Goal: Information Seeking & Learning: Learn about a topic

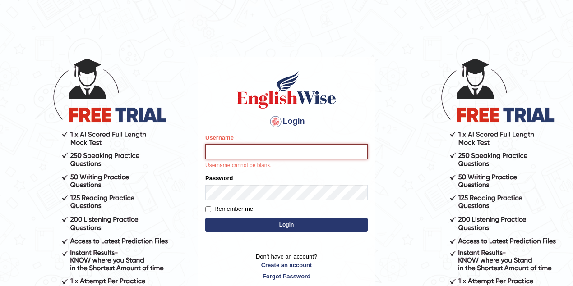
type input "pujan_parramatta"
click at [204, 124] on div "Login Please fix the following errors: Username pujan_parramatta Username canno…" at bounding box center [287, 175] width 178 height 236
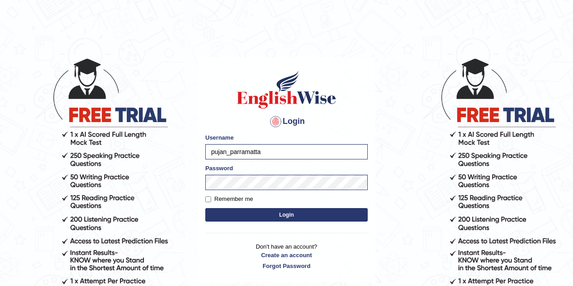
click at [162, 92] on body "Login Please fix the following errors: Username pujan_parramatta Password Remem…" at bounding box center [286, 172] width 573 height 286
drag, startPoint x: 281, startPoint y: 152, endPoint x: 207, endPoint y: 151, distance: 74.0
click at [207, 151] on input "pujan_parramatta" at bounding box center [286, 151] width 162 height 15
click at [203, 124] on div "Login Please fix the following errors: Username pujan_parramatta Password Remem…" at bounding box center [287, 170] width 178 height 226
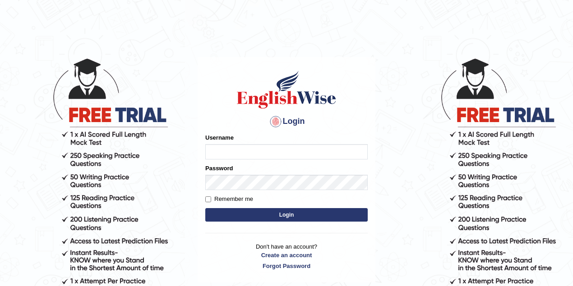
type input "pujan_parramatta"
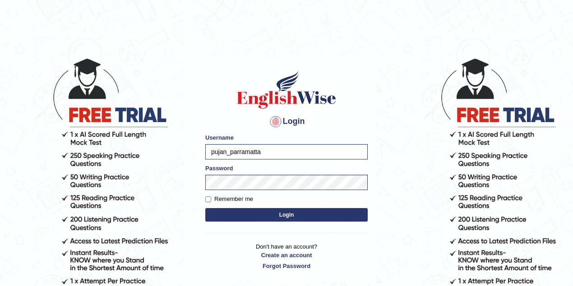
drag, startPoint x: 273, startPoint y: 152, endPoint x: 200, endPoint y: 152, distance: 73.1
click at [200, 152] on div "Login Please fix the following errors: Username pujan_parramatta Password Remem…" at bounding box center [287, 170] width 178 height 226
type input "vanita_parramatta"
click at [190, 178] on body "Login Please fix the following errors: Username vanita_parramatta Password Reme…" at bounding box center [286, 172] width 573 height 286
click at [205, 208] on button "Login" at bounding box center [286, 215] width 162 height 14
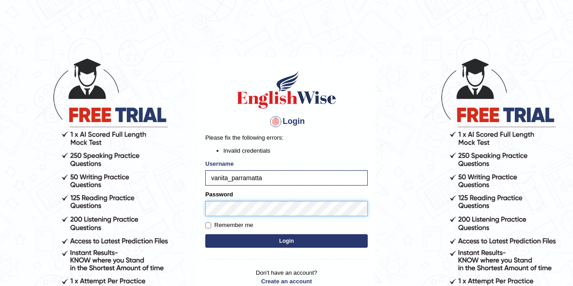
click at [195, 205] on body "Login Please fix the following errors: Invalid credentials Username vanita_parr…" at bounding box center [286, 172] width 573 height 286
click at [205, 235] on button "Login" at bounding box center [286, 242] width 162 height 14
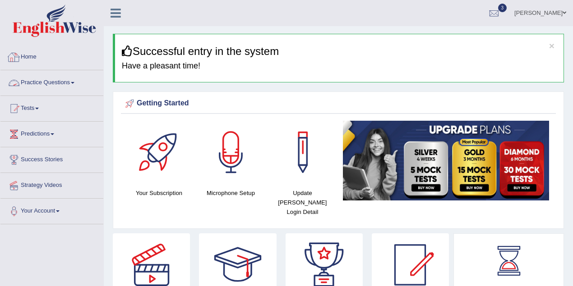
click at [51, 83] on link "Practice Questions" at bounding box center [51, 81] width 103 height 23
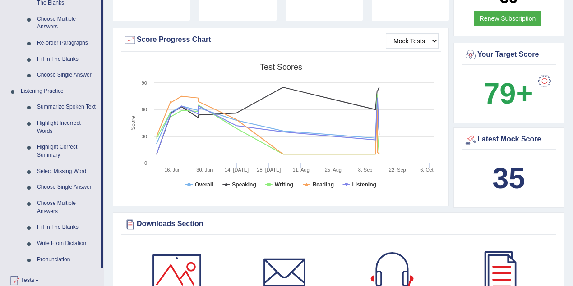
scroll to position [321, 0]
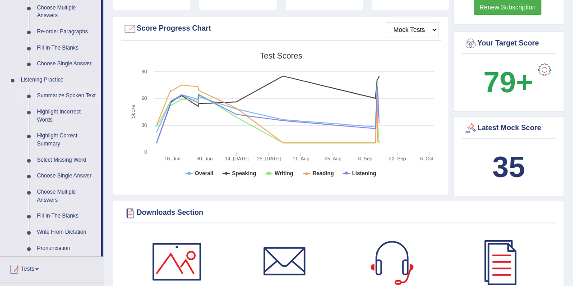
click at [58, 98] on link "Summarize Spoken Text" at bounding box center [67, 96] width 68 height 16
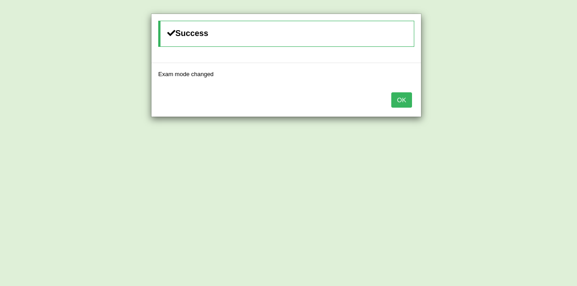
click at [405, 104] on button "OK" at bounding box center [402, 99] width 21 height 15
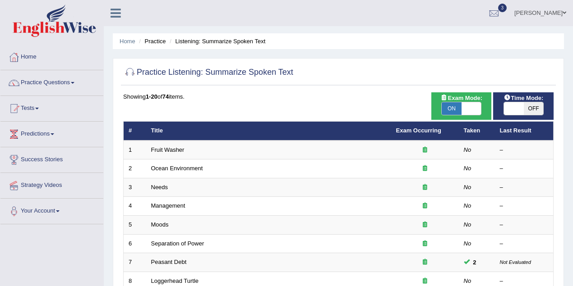
click at [470, 114] on span at bounding box center [471, 108] width 20 height 13
checkbox input "false"
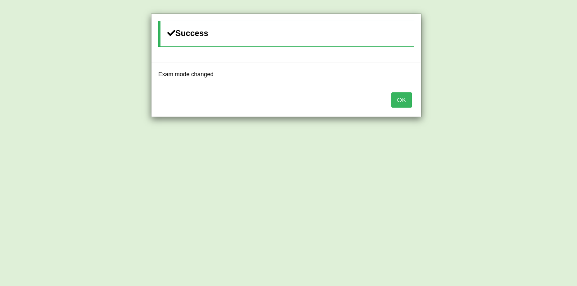
click at [407, 101] on button "OK" at bounding box center [402, 99] width 21 height 15
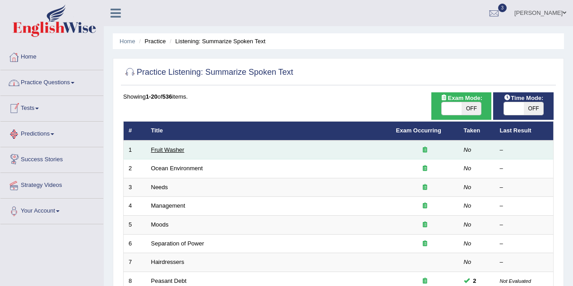
click at [171, 152] on link "Fruit Washer" at bounding box center [167, 150] width 33 height 7
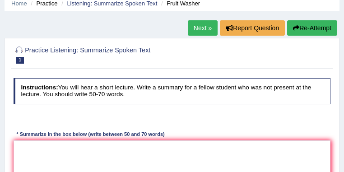
scroll to position [10, 0]
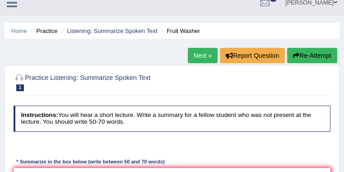
click at [197, 56] on link "Next »" at bounding box center [203, 55] width 30 height 15
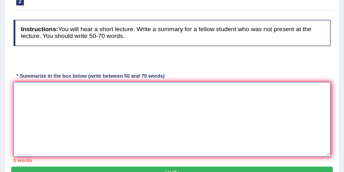
click at [49, 103] on textarea at bounding box center [172, 119] width 317 height 74
type textarea "jnjk"
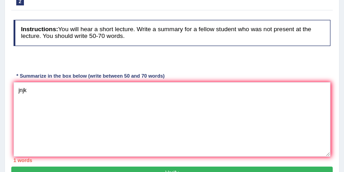
click at [145, 169] on button "Verify" at bounding box center [171, 172] width 321 height 13
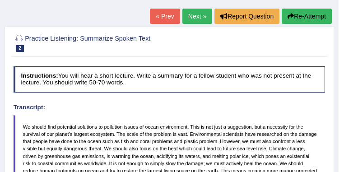
scroll to position [24, 0]
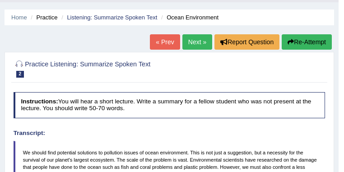
click at [291, 39] on button "Re-Attempt" at bounding box center [306, 41] width 50 height 15
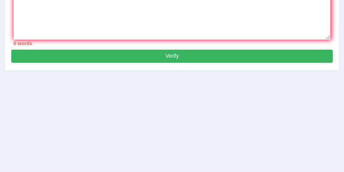
scroll to position [264, 0]
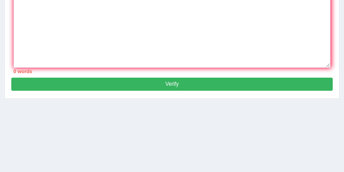
scroll to position [144, 0]
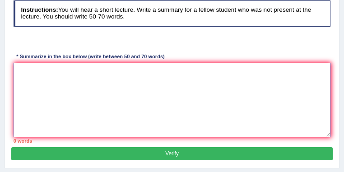
click at [101, 86] on textarea at bounding box center [172, 100] width 317 height 74
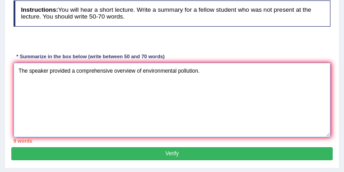
type textarea "The speaker provided a comprehensive overview of environmental pollution."
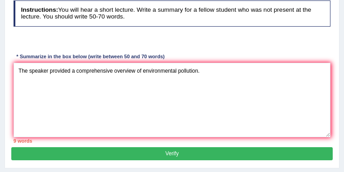
click at [165, 157] on button "Verify" at bounding box center [171, 153] width 321 height 13
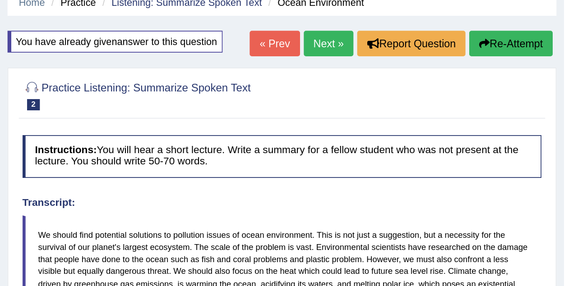
scroll to position [0, 0]
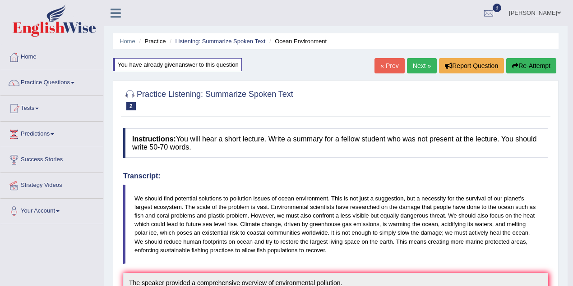
drag, startPoint x: 343, startPoint y: 0, endPoint x: 66, endPoint y: 86, distance: 289.5
click at [66, 86] on link "Practice Questions" at bounding box center [51, 81] width 103 height 23
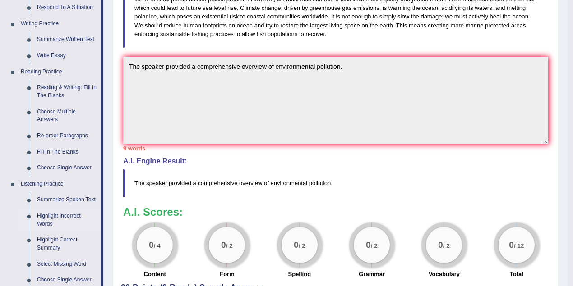
scroll to position [240, 0]
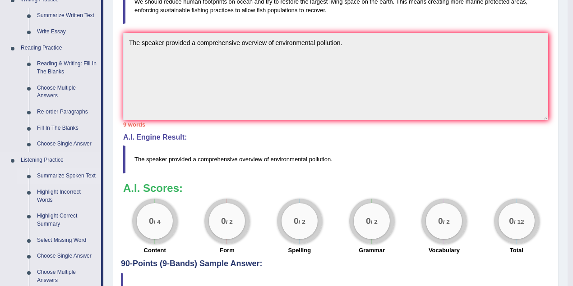
click at [59, 171] on link "Summarize Spoken Text" at bounding box center [67, 176] width 68 height 16
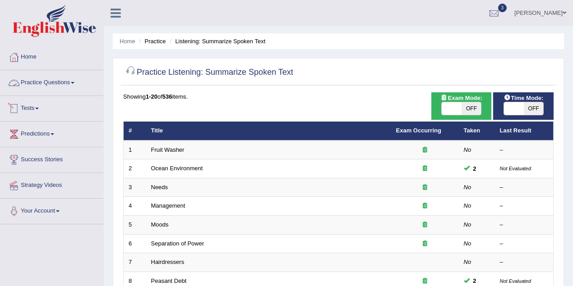
click at [51, 92] on link "Practice Questions" at bounding box center [51, 81] width 103 height 23
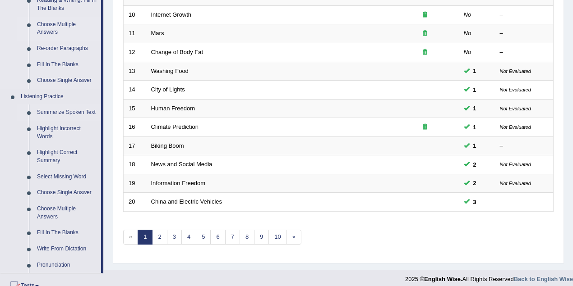
scroll to position [361, 0]
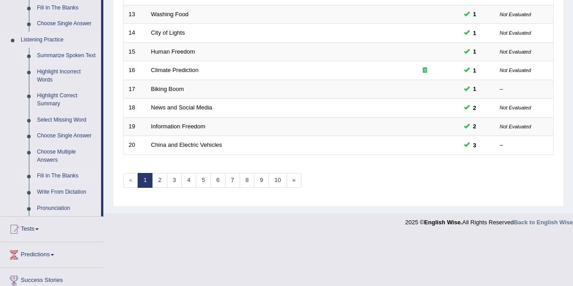
click at [65, 173] on link "Fill In The Blanks" at bounding box center [67, 176] width 68 height 16
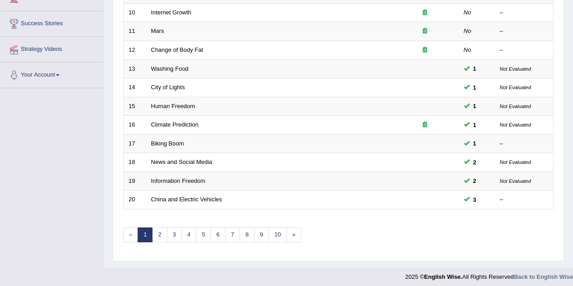
scroll to position [198, 0]
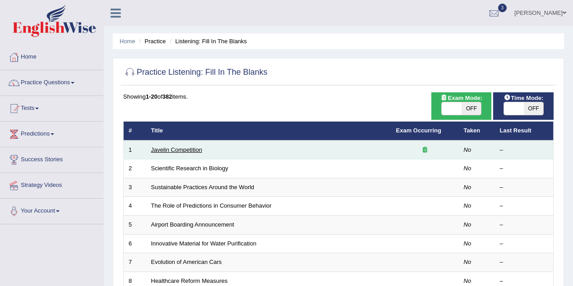
click at [163, 149] on link "Javelin Competition" at bounding box center [176, 150] width 51 height 7
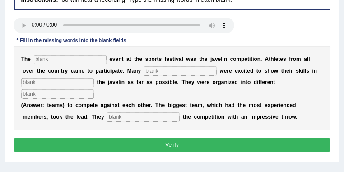
scroll to position [120, 0]
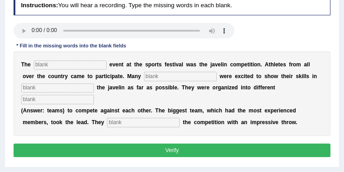
click at [28, 39] on div at bounding box center [172, 31] width 317 height 17
click at [52, 68] on input "text" at bounding box center [70, 64] width 73 height 9
type input "biggest"
click at [151, 77] on input "text" at bounding box center [180, 76] width 73 height 9
click at [163, 78] on input "peope" at bounding box center [180, 76] width 73 height 9
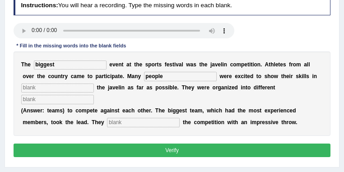
type input "people"
type input "teams"
type input "started"
click at [47, 88] on input "text" at bounding box center [57, 87] width 73 height 9
type input "forms"
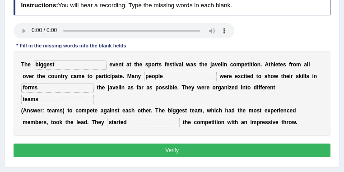
click at [172, 150] on button "Verify" at bounding box center [172, 149] width 317 height 13
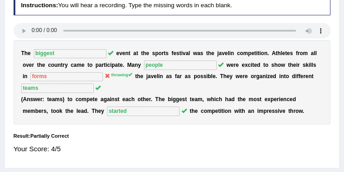
scroll to position [48, 0]
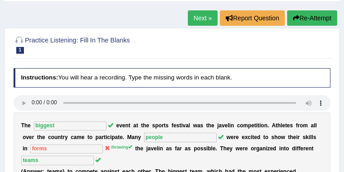
click at [199, 18] on link "Next »" at bounding box center [203, 17] width 30 height 15
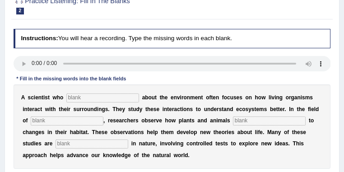
scroll to position [120, 0]
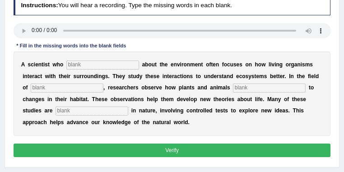
click at [86, 63] on input "text" at bounding box center [102, 64] width 73 height 9
type input "cares"
type input "biology"
type input "responed"
type input "environmental"
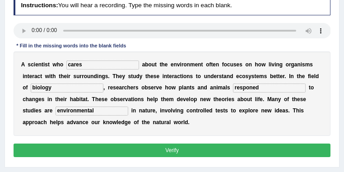
click at [175, 152] on button "Verify" at bounding box center [172, 149] width 317 height 13
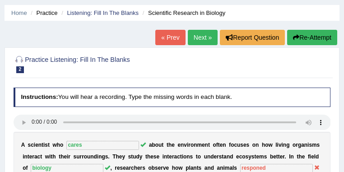
scroll to position [0, 0]
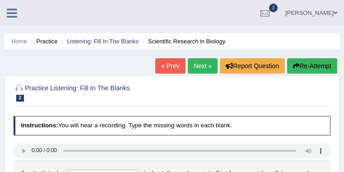
click at [189, 67] on link "Next »" at bounding box center [203, 65] width 30 height 15
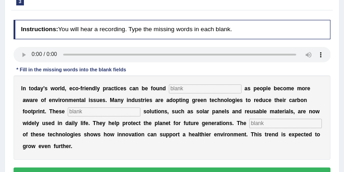
click at [190, 88] on input "text" at bounding box center [205, 88] width 73 height 9
type input "everywhere"
click at [97, 111] on input "sustain" at bounding box center [104, 111] width 73 height 9
type input "sustainable"
click at [249, 128] on input "text" at bounding box center [285, 123] width 73 height 9
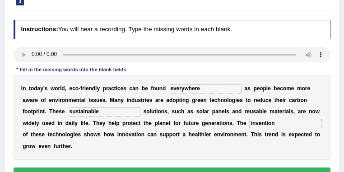
type input "invention"
click at [177, 170] on button "Verify" at bounding box center [172, 173] width 317 height 13
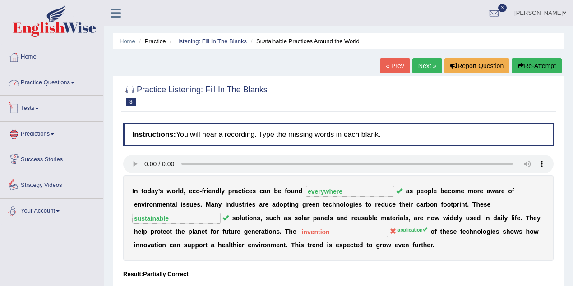
click at [30, 82] on link "Practice Questions" at bounding box center [51, 81] width 103 height 23
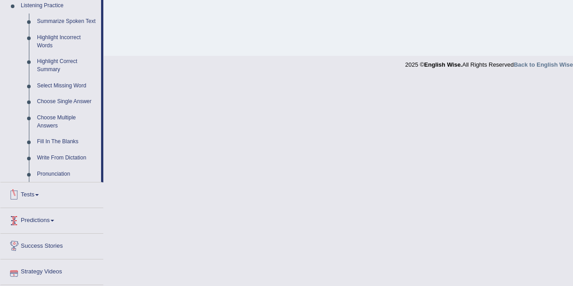
scroll to position [419, 0]
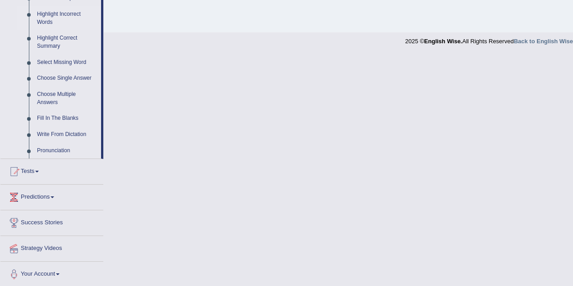
click at [64, 15] on link "Highlight Incorrect Words" at bounding box center [67, 18] width 68 height 24
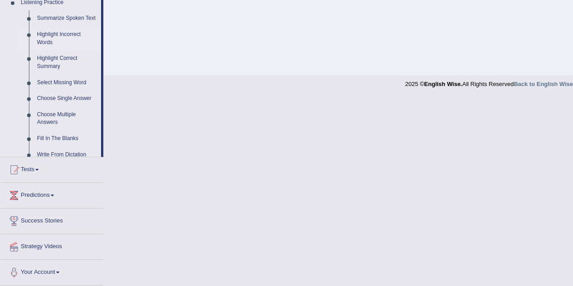
scroll to position [187, 0]
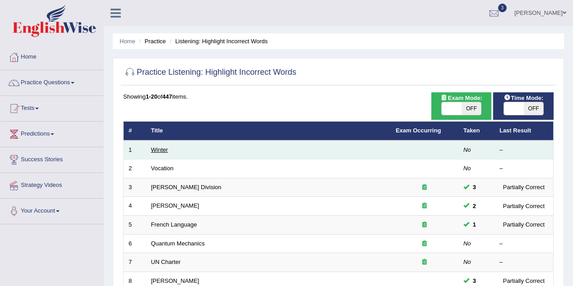
click at [156, 151] on link "Winter" at bounding box center [159, 150] width 17 height 7
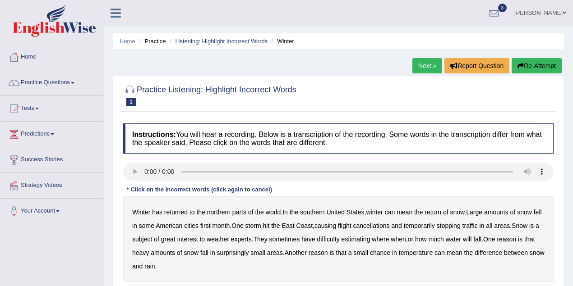
scroll to position [120, 0]
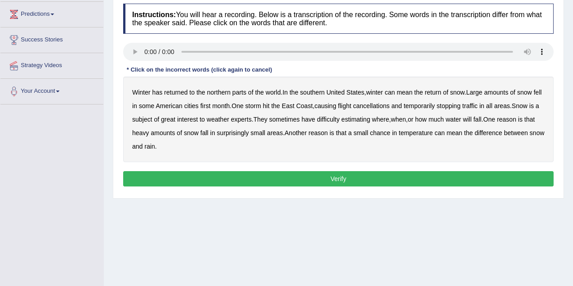
click at [312, 91] on b "southern" at bounding box center [312, 92] width 24 height 7
click at [318, 92] on b "southern" at bounding box center [312, 92] width 24 height 7
click at [309, 94] on b "southern" at bounding box center [312, 92] width 24 height 7
click at [211, 106] on b "first" at bounding box center [205, 105] width 10 height 7
click at [492, 106] on b "all" at bounding box center [489, 105] width 6 height 7
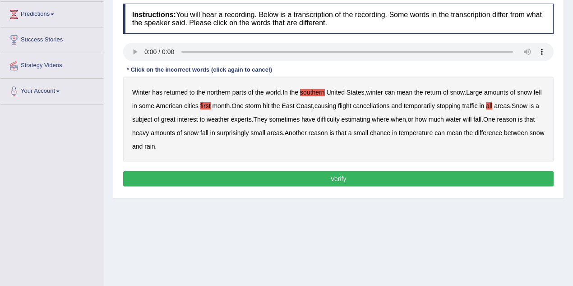
click at [461, 121] on b "water" at bounding box center [453, 119] width 15 height 7
click at [390, 133] on b "chance" at bounding box center [380, 132] width 20 height 7
click at [348, 178] on button "Verify" at bounding box center [338, 178] width 430 height 15
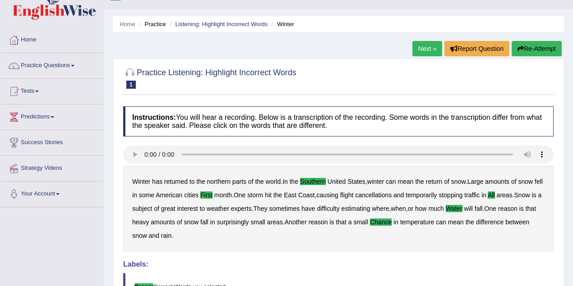
scroll to position [0, 0]
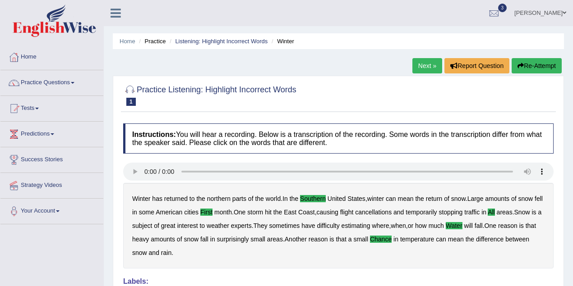
click at [544, 63] on button "Re-Attempt" at bounding box center [536, 65] width 50 height 15
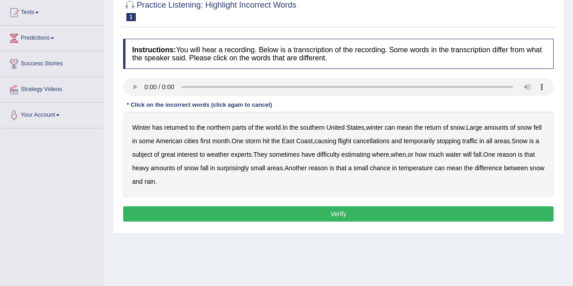
scroll to position [160, 0]
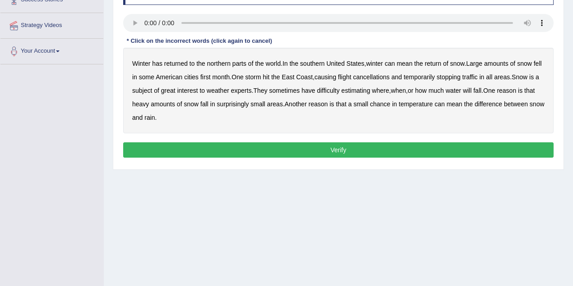
click at [310, 61] on b "southern" at bounding box center [312, 63] width 24 height 7
click at [309, 63] on b "southern" at bounding box center [312, 63] width 24 height 7
click at [173, 76] on b "American" at bounding box center [169, 77] width 27 height 7
click at [261, 77] on b "storm" at bounding box center [253, 77] width 16 height 7
click at [388, 74] on b "cancellations" at bounding box center [371, 77] width 37 height 7
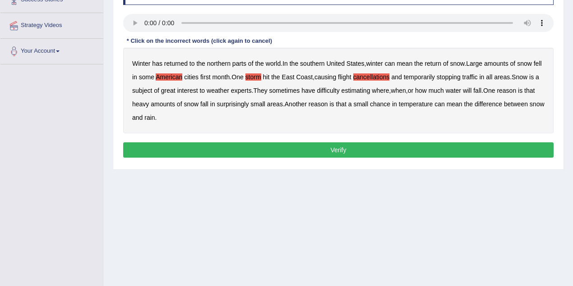
click at [390, 103] on b "chance" at bounding box center [380, 104] width 20 height 7
click at [461, 90] on b "water" at bounding box center [453, 90] width 15 height 7
click at [492, 75] on b "all" at bounding box center [489, 77] width 6 height 7
click at [322, 153] on button "Verify" at bounding box center [338, 150] width 430 height 15
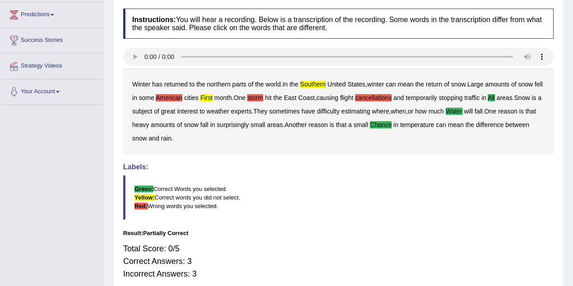
scroll to position [119, 0]
click at [329, 193] on blockquote "Green: Correct Words you selected. Yellow: Correct words you did not select. Re…" at bounding box center [338, 198] width 430 height 45
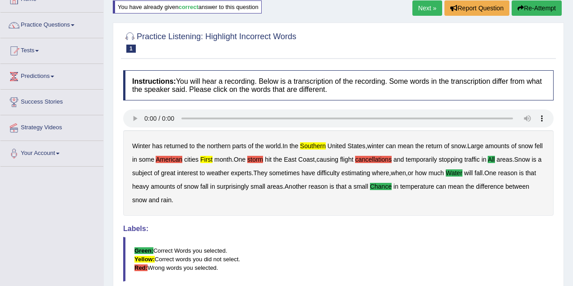
scroll to position [39, 0]
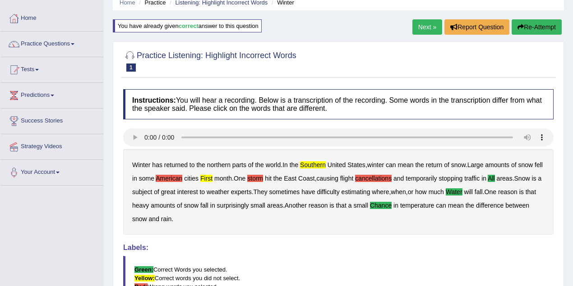
click at [424, 29] on link "Next »" at bounding box center [427, 26] width 30 height 15
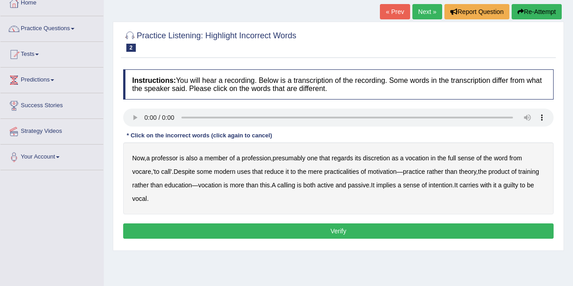
scroll to position [40, 0]
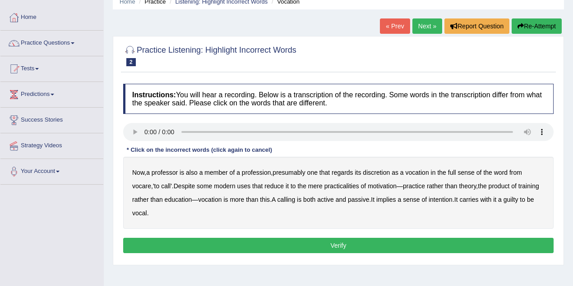
drag, startPoint x: 376, startPoint y: 174, endPoint x: 401, endPoint y: 175, distance: 24.4
click at [378, 174] on b "discretion" at bounding box center [376, 172] width 27 height 7
drag, startPoint x: 466, startPoint y: 199, endPoint x: 459, endPoint y: 199, distance: 7.2
click at [452, 199] on b "intention" at bounding box center [441, 199] width 24 height 7
click at [323, 246] on button "Verify" at bounding box center [338, 245] width 430 height 15
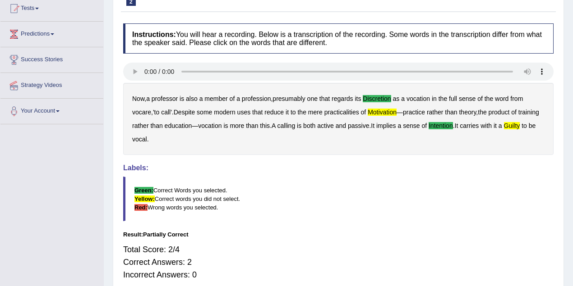
scroll to position [80, 0]
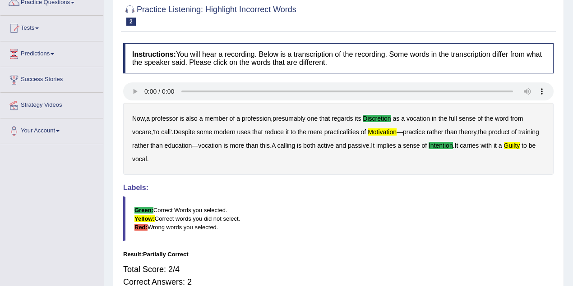
click at [313, 134] on b "mere" at bounding box center [315, 132] width 14 height 7
drag, startPoint x: 449, startPoint y: 163, endPoint x: 348, endPoint y: 133, distance: 106.0
click at [442, 166] on div "Now , a professor is also a member of a profession , presumably one that regard…" at bounding box center [338, 139] width 430 height 72
click at [317, 133] on b "mere" at bounding box center [315, 132] width 14 height 7
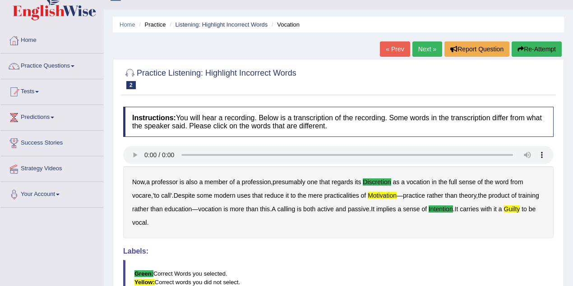
scroll to position [0, 0]
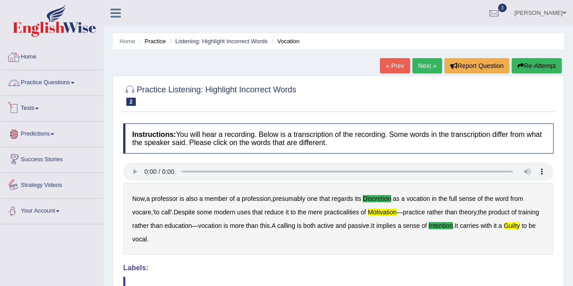
click at [59, 84] on link "Practice Questions" at bounding box center [51, 81] width 103 height 23
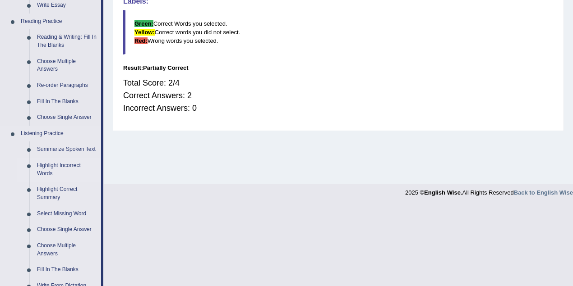
scroll to position [321, 0]
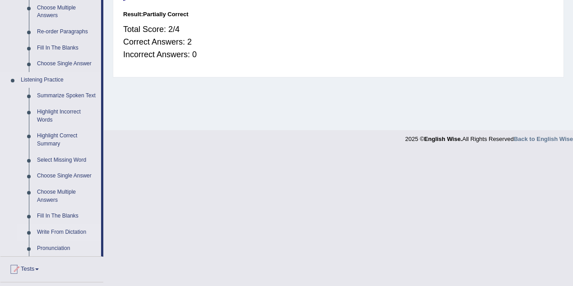
click at [50, 232] on link "Write From Dictation" at bounding box center [67, 233] width 68 height 16
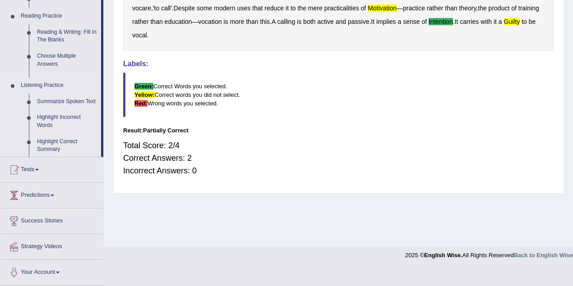
scroll to position [187, 0]
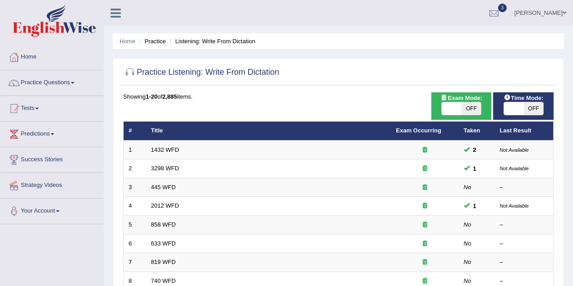
click at [169, 150] on link "1432 WFD" at bounding box center [165, 150] width 28 height 7
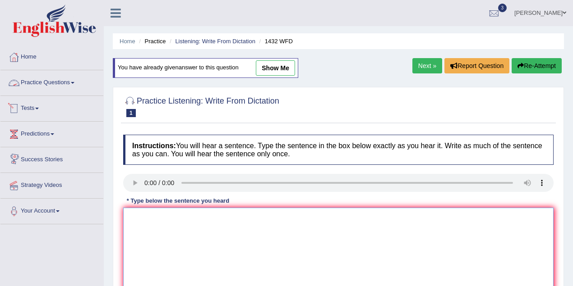
click at [168, 245] on textarea at bounding box center [338, 252] width 430 height 88
type textarea "M"
click at [231, 217] on textarea "More physical activity is beneficial to your healthy" at bounding box center [338, 252] width 430 height 88
click at [225, 217] on textarea "More physical activity is beneficial to for your healthy" at bounding box center [338, 252] width 430 height 88
click at [142, 218] on textarea "More physical activity is beneficial benefit benefits to for your healthy" at bounding box center [338, 252] width 430 height 88
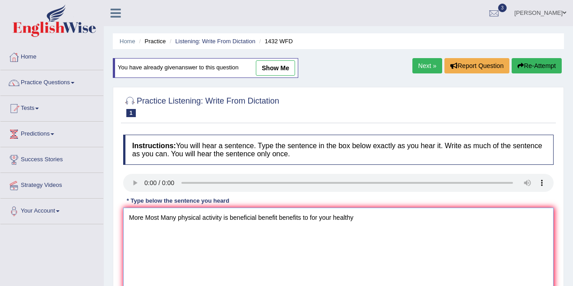
click at [224, 217] on textarea "More Most Many physical activity is beneficial benefit benefits to for your hea…" at bounding box center [338, 252] width 430 height 88
click at [222, 217] on textarea "More Most Many physical activity is beneficial benefit benefits to for your hea…" at bounding box center [338, 252] width 430 height 88
click at [409, 212] on textarea "More Most Many physical activity activities are is beneficial benefit benefits …" at bounding box center [338, 252] width 430 height 88
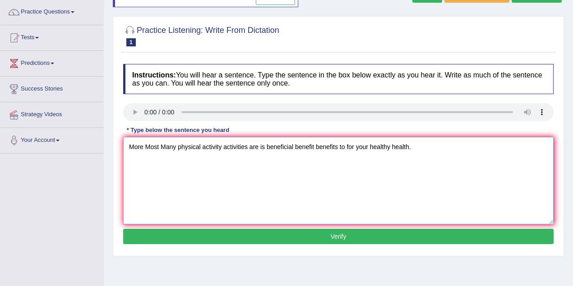
scroll to position [80, 0]
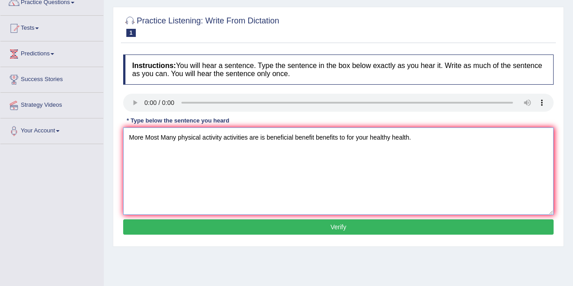
type textarea "More Most Many physical activity activities are is beneficial benefit benefits …"
click at [325, 228] on button "Verify" at bounding box center [338, 227] width 430 height 15
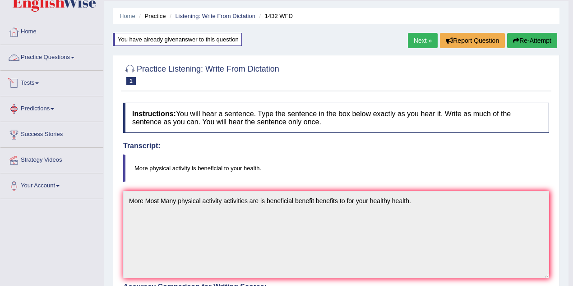
scroll to position [0, 0]
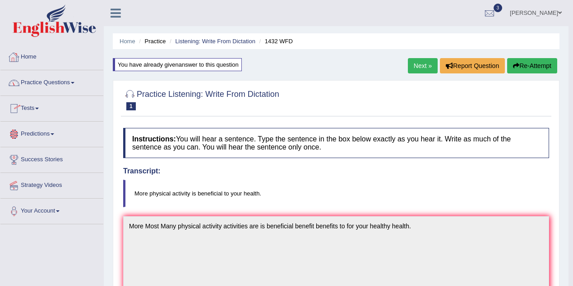
click at [424, 68] on link "Next »" at bounding box center [423, 65] width 30 height 15
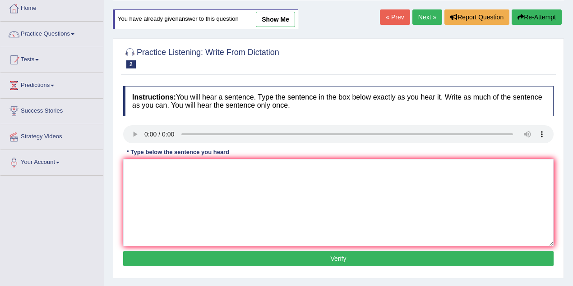
scroll to position [66, 0]
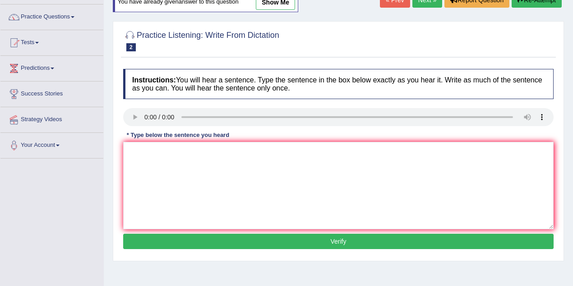
click at [424, 3] on link "Next »" at bounding box center [427, -1] width 30 height 15
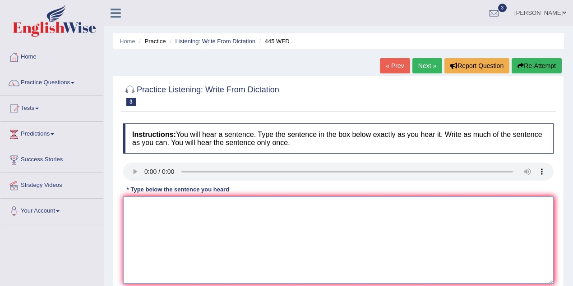
click at [156, 210] on textarea at bounding box center [338, 241] width 430 height 88
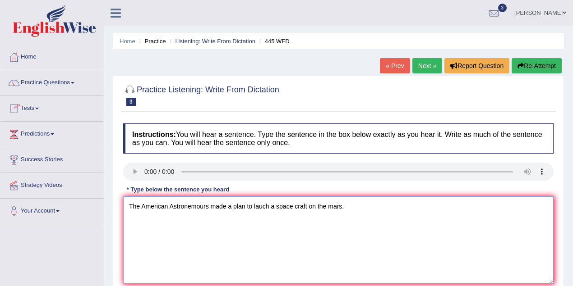
drag, startPoint x: 266, startPoint y: 207, endPoint x: 271, endPoint y: 207, distance: 5.0
click at [269, 207] on textarea "The American Astronemours made a plan to lauch a space craft on the mars." at bounding box center [338, 241] width 430 height 88
click at [271, 207] on textarea "The American Astronemours made a plan to lauch a space craft on the mars." at bounding box center [338, 241] width 430 height 88
click at [207, 206] on textarea "The American Astronemours made a plan to lauch land a space craft on the mars." at bounding box center [338, 241] width 430 height 88
click at [343, 207] on textarea "The American Astronomers astronomers made a plan to lauch land a space craft on…" at bounding box center [338, 241] width 430 height 88
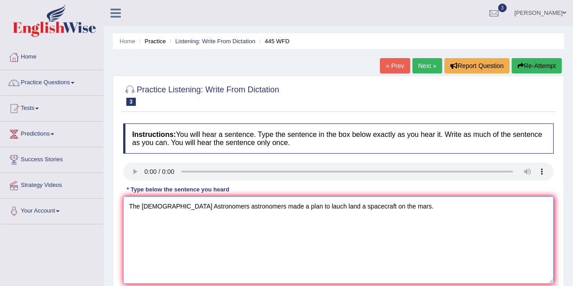
click at [353, 205] on textarea "The American Astronomers astronomers made a plan to lauch land a spacecraft on …" at bounding box center [338, 241] width 430 height 88
click at [406, 206] on textarea "The American Astronomers astronomers made a plan to lauch land a spacecraft spa…" at bounding box center [338, 241] width 430 height 88
click at [408, 206] on textarea "The American Astronomers astronomers made a plan to lauch land a spacecraft spa…" at bounding box center [338, 241] width 430 height 88
click at [381, 227] on textarea "The American Astronomers astronomers made a plan to lauch land a spacecraft spa…" at bounding box center [338, 241] width 430 height 88
click at [488, 206] on textarea "The American Astronomers astronomers made a plan to lauch land a spacecraft spa…" at bounding box center [338, 241] width 430 height 88
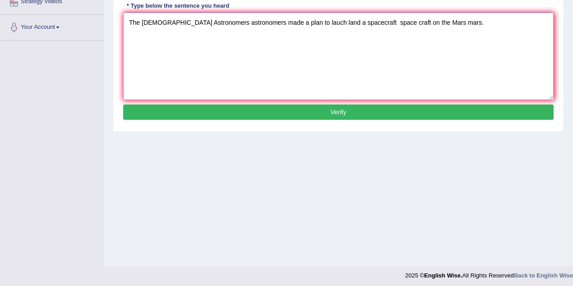
scroll to position [187, 0]
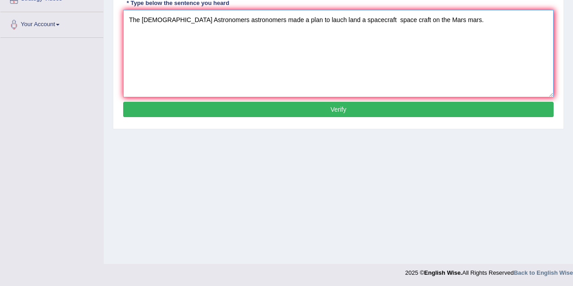
type textarea "The American Astronomers astronomers made a plan to lauch land a spacecraft spa…"
click at [378, 112] on button "Verify" at bounding box center [338, 109] width 430 height 15
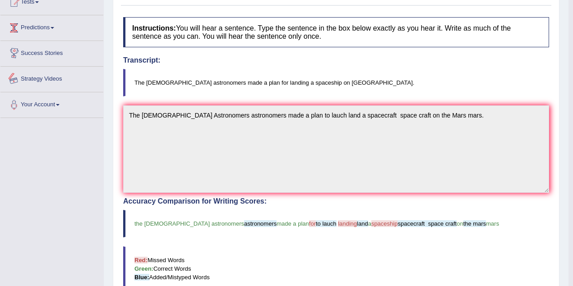
scroll to position [27, 0]
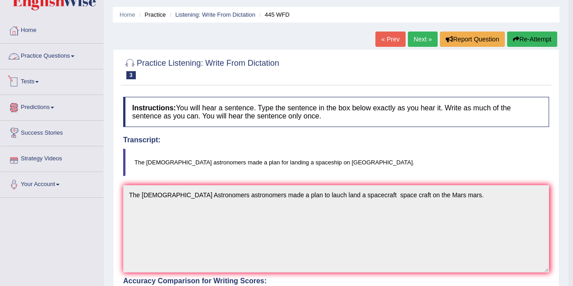
click at [62, 56] on link "Practice Questions" at bounding box center [51, 55] width 103 height 23
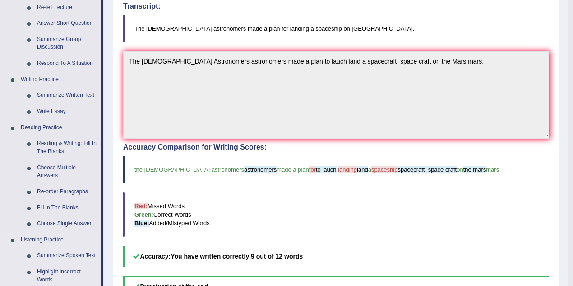
scroll to position [267, 0]
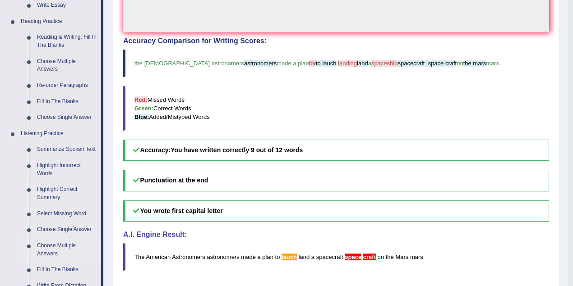
click at [51, 246] on link "Choose Multiple Answers" at bounding box center [67, 250] width 68 height 24
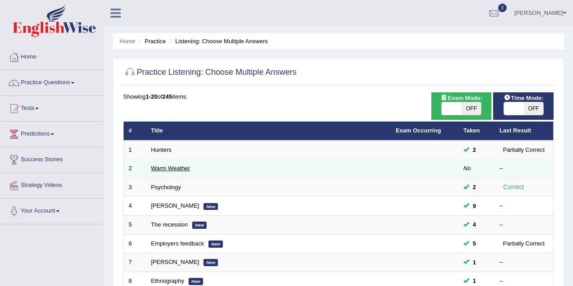
click at [170, 170] on link "Warm Weather" at bounding box center [170, 168] width 39 height 7
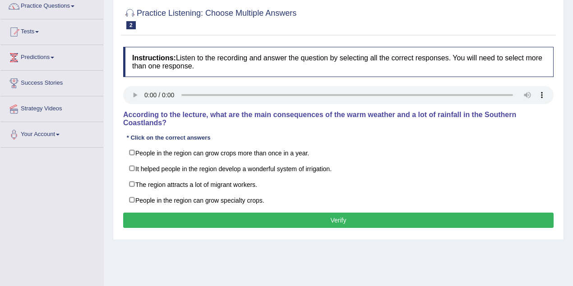
scroll to position [40, 0]
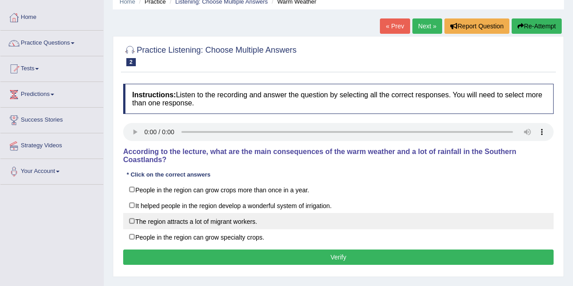
click at [130, 220] on label "The region attracts a lot of migrant workers." at bounding box center [338, 221] width 430 height 16
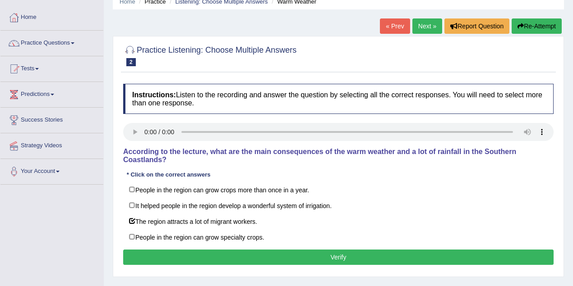
click at [543, 273] on div "Practice Listening: Choose Multiple Answers 2 Warm Weather Instructions: Listen…" at bounding box center [338, 156] width 451 height 241
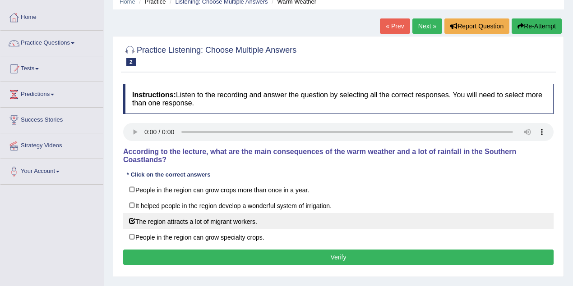
click at [130, 221] on label "The region attracts a lot of migrant workers." at bounding box center [338, 221] width 430 height 16
checkbox input "false"
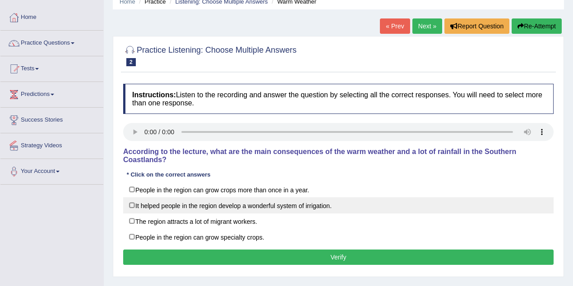
click at [132, 204] on label "It helped people in the region develop a wonderful system of irrigation." at bounding box center [338, 206] width 430 height 16
checkbox input "true"
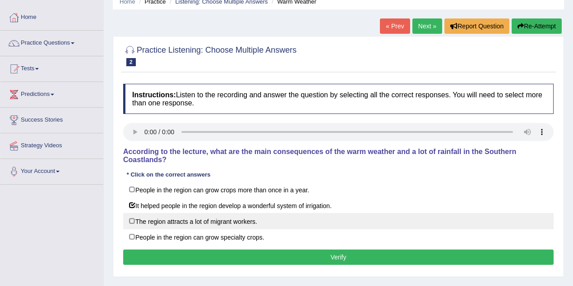
click at [133, 220] on label "The region attracts a lot of migrant workers." at bounding box center [338, 221] width 430 height 16
checkbox input "true"
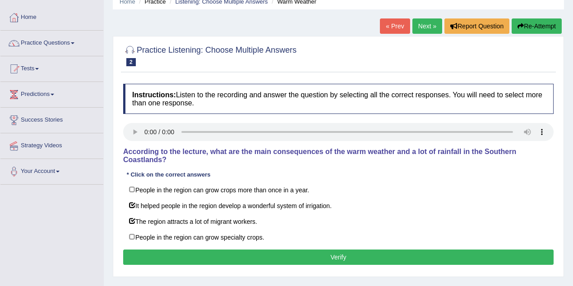
click at [208, 258] on button "Verify" at bounding box center [338, 257] width 430 height 15
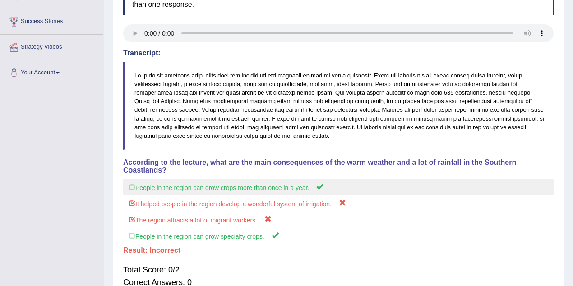
scroll to position [120, 0]
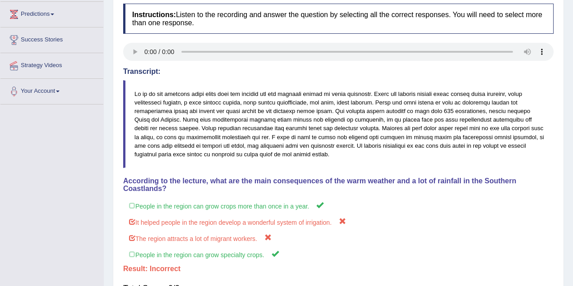
click at [248, 74] on h4 "Transcript:" at bounding box center [338, 72] width 430 height 8
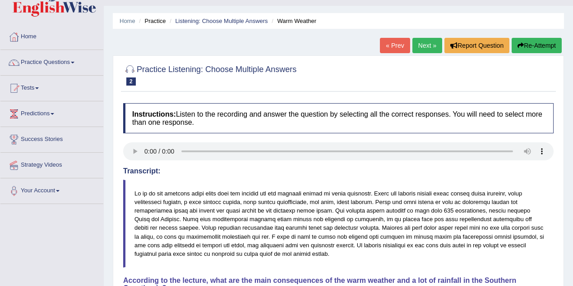
scroll to position [0, 0]
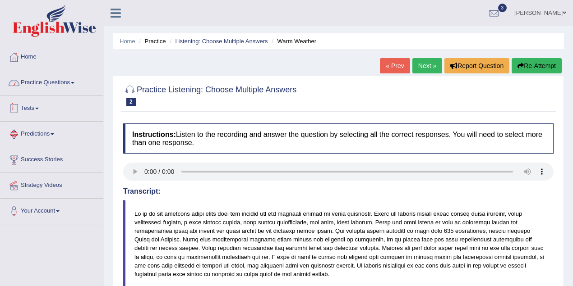
click at [50, 90] on link "Practice Questions" at bounding box center [51, 81] width 103 height 23
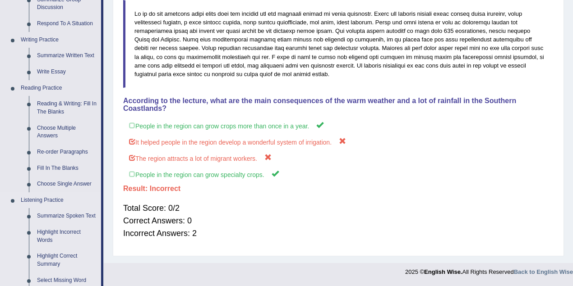
scroll to position [321, 0]
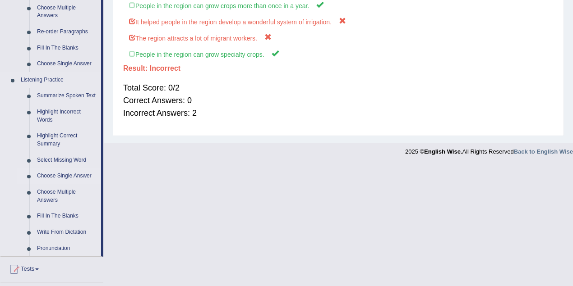
click at [52, 177] on link "Choose Single Answer" at bounding box center [67, 176] width 68 height 16
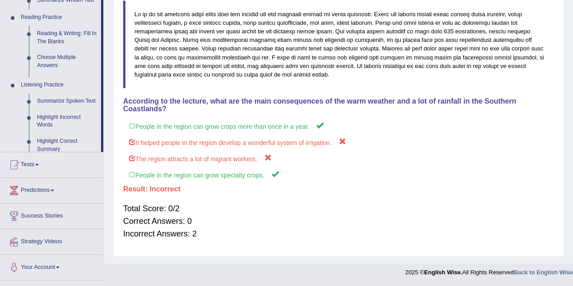
scroll to position [200, 0]
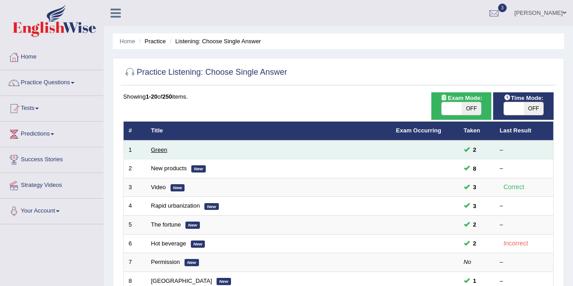
click at [156, 147] on link "Green" at bounding box center [159, 150] width 16 height 7
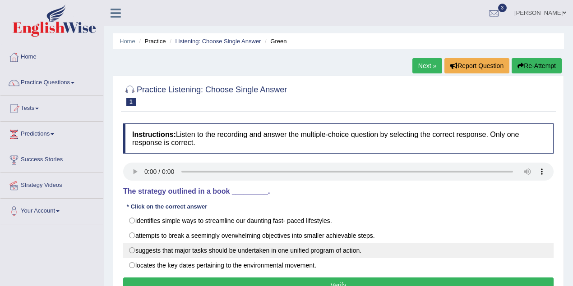
click at [133, 250] on label "suggests that major tasks should be undertaken in one unified program of action." at bounding box center [338, 250] width 430 height 15
radio input "true"
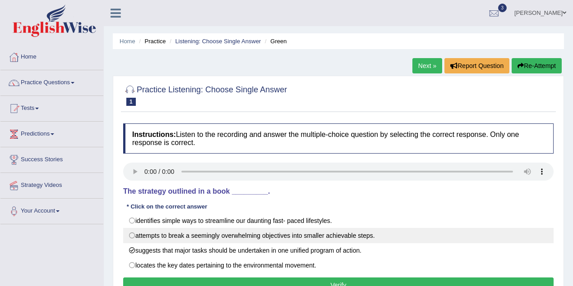
click at [528, 239] on label "attempts to break a seemingly overwhelming objectives into smaller achievable s…" at bounding box center [338, 235] width 430 height 15
radio input "true"
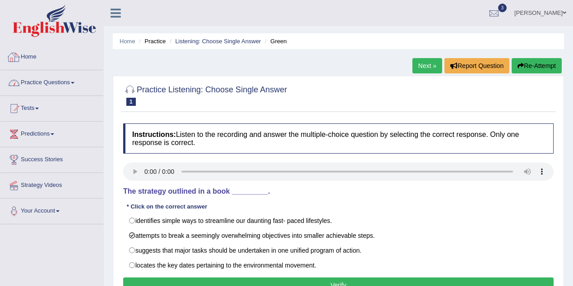
click at [49, 88] on link "Practice Questions" at bounding box center [51, 81] width 103 height 23
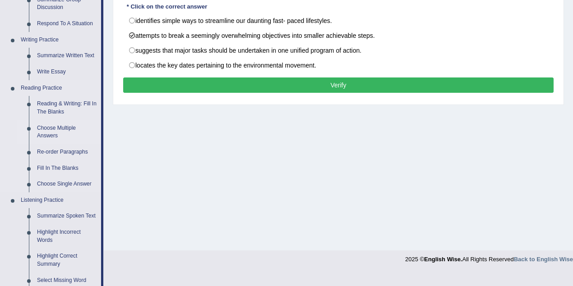
scroll to position [321, 0]
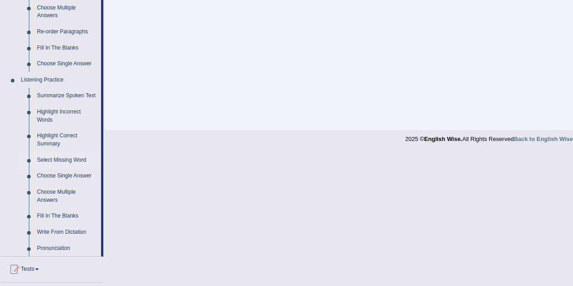
click at [67, 161] on link "Select Missing Word" at bounding box center [67, 160] width 68 height 16
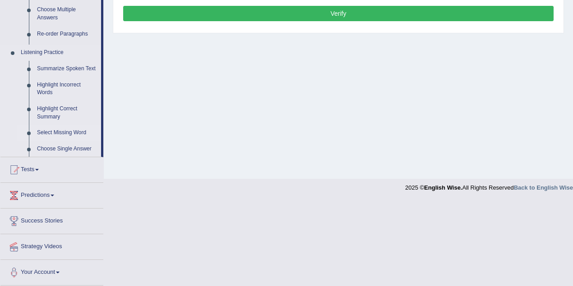
scroll to position [187, 0]
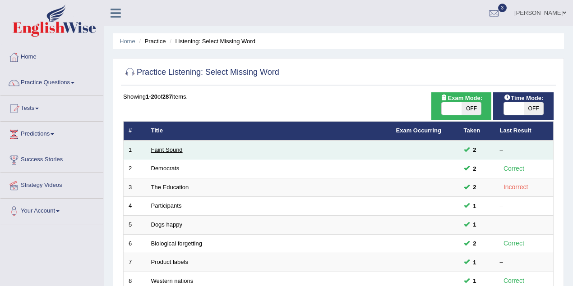
click at [172, 148] on link "Faint Sound" at bounding box center [167, 150] width 32 height 7
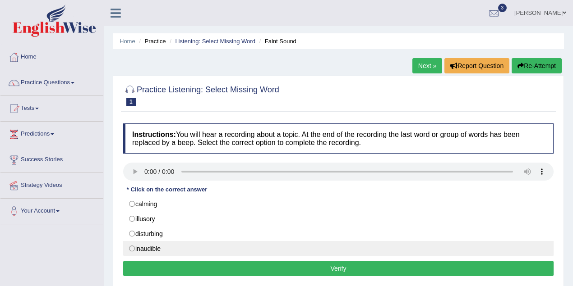
click at [128, 247] on label "inaudible" at bounding box center [338, 248] width 430 height 15
radio input "true"
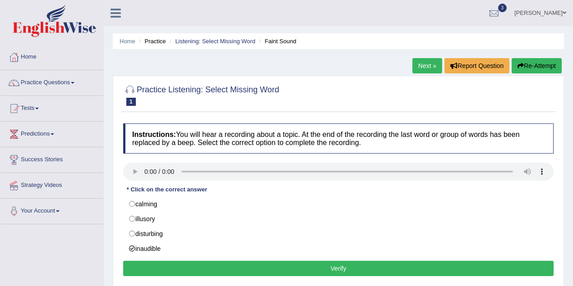
click at [290, 263] on button "Verify" at bounding box center [338, 268] width 430 height 15
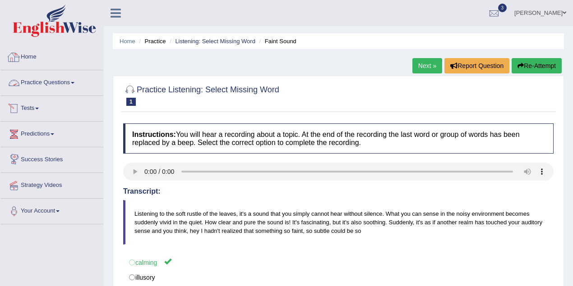
click at [53, 83] on link "Practice Questions" at bounding box center [51, 81] width 103 height 23
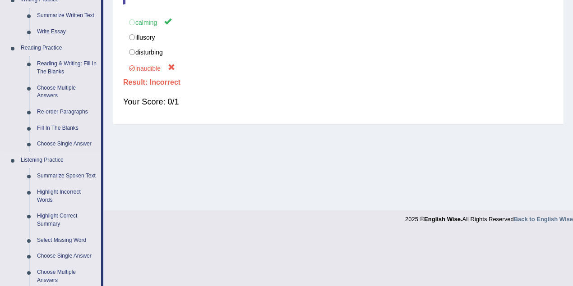
scroll to position [281, 0]
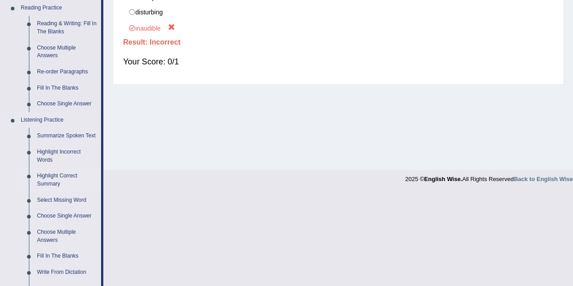
click at [48, 183] on link "Highlight Correct Summary" at bounding box center [67, 180] width 68 height 24
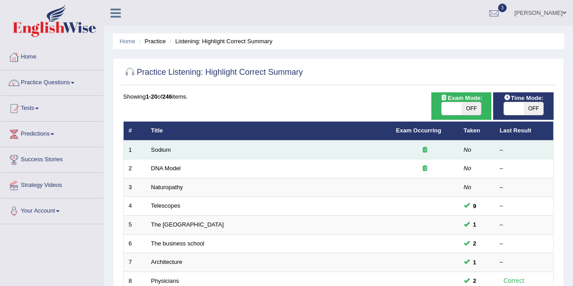
click at [159, 153] on td "Sodium" at bounding box center [268, 150] width 245 height 19
click at [160, 150] on link "Sodium" at bounding box center [161, 150] width 20 height 7
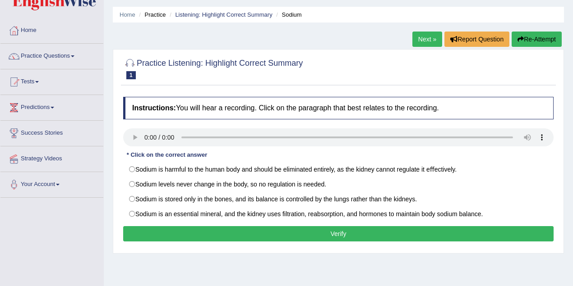
scroll to position [40, 0]
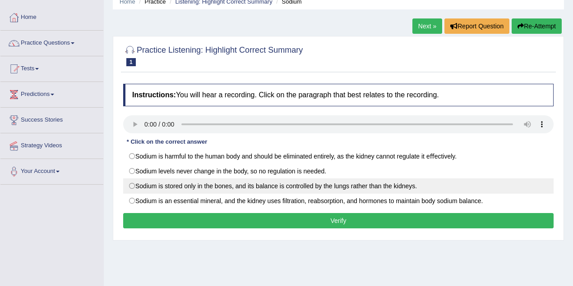
click at [133, 185] on label "Sodium is stored only in the bones, and its balance is controlled by the lungs …" at bounding box center [338, 186] width 430 height 15
radio input "true"
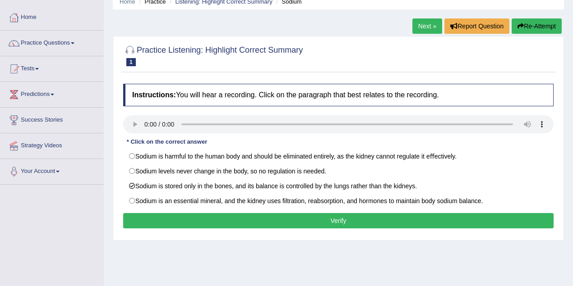
click at [547, 250] on div "Home Practice Listening: Highlight Correct Summary Sodium Next » Report Questio…" at bounding box center [338, 185] width 469 height 451
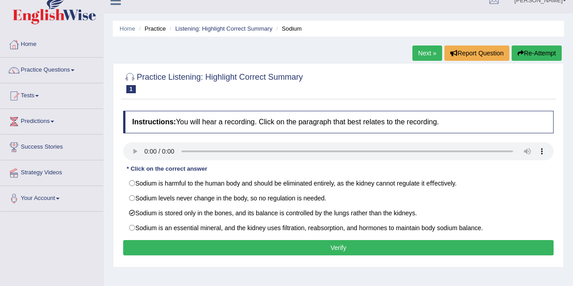
scroll to position [0, 0]
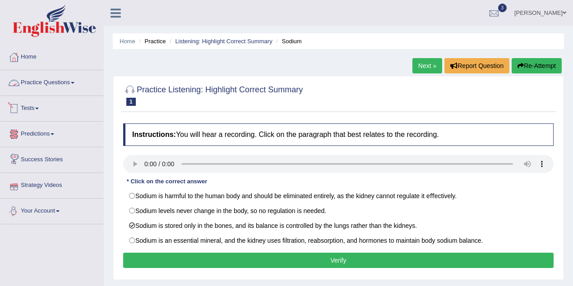
click at [56, 92] on link "Practice Questions" at bounding box center [51, 81] width 103 height 23
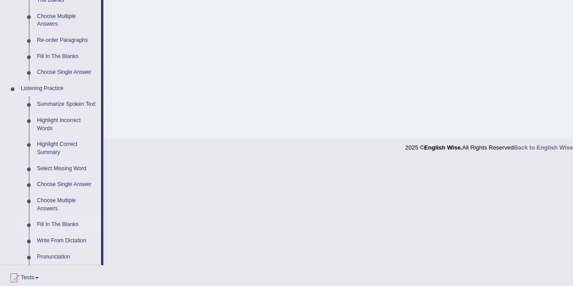
scroll to position [321, 0]
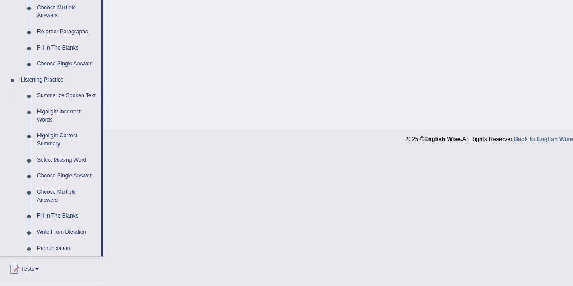
click at [76, 99] on link "Summarize Spoken Text" at bounding box center [67, 96] width 68 height 16
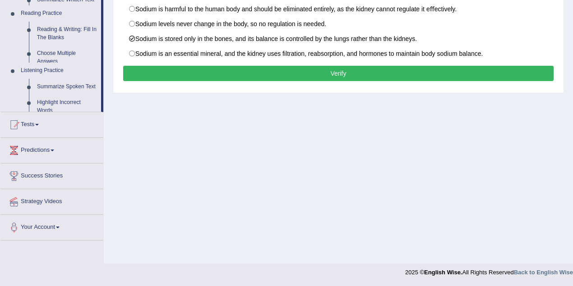
scroll to position [187, 0]
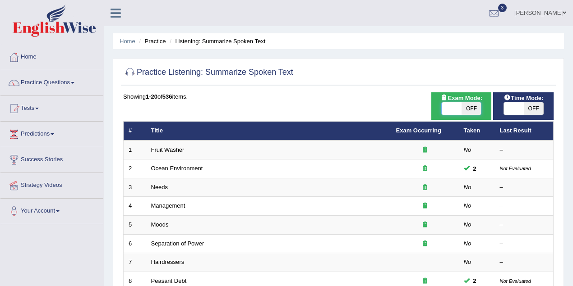
click at [448, 107] on span at bounding box center [452, 108] width 20 height 13
checkbox input "true"
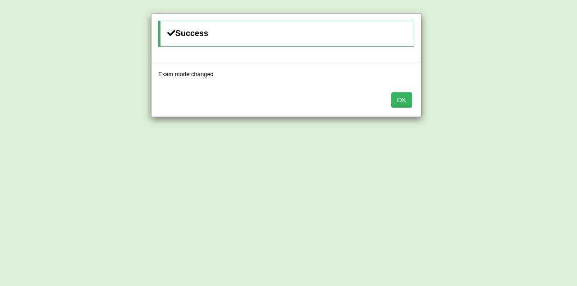
click at [404, 104] on button "OK" at bounding box center [402, 99] width 21 height 15
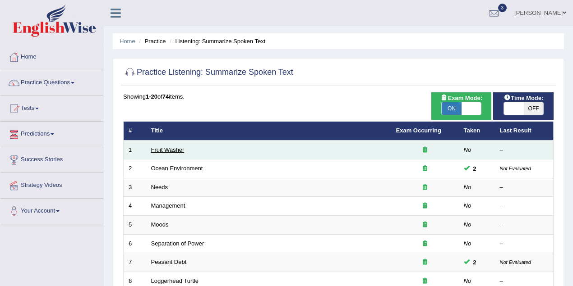
click at [171, 149] on link "Fruit Washer" at bounding box center [167, 150] width 33 height 7
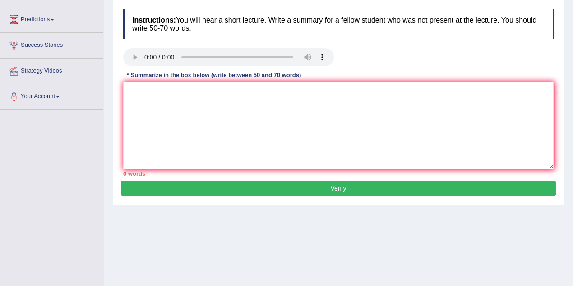
scroll to position [27, 0]
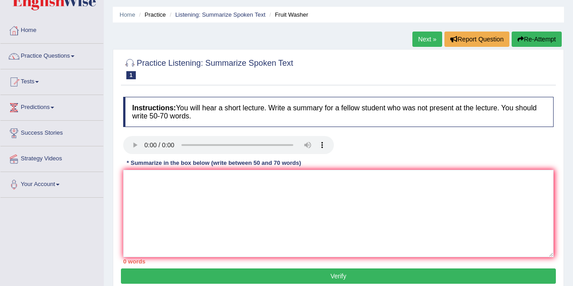
click at [424, 42] on link "Next »" at bounding box center [427, 39] width 30 height 15
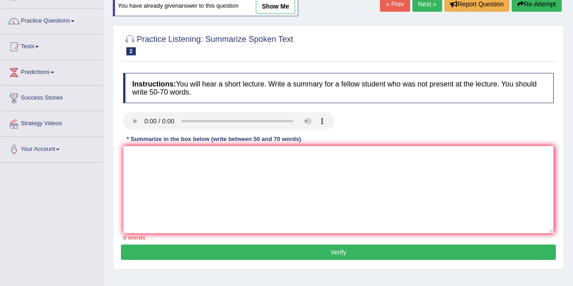
scroll to position [40, 0]
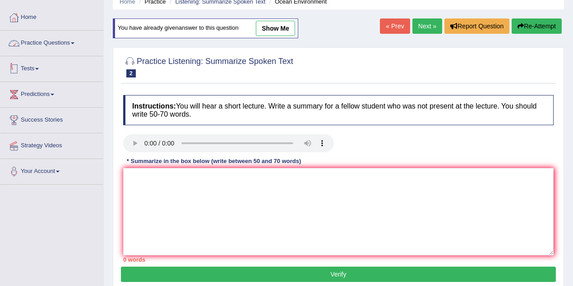
click at [44, 46] on link "Practice Questions" at bounding box center [51, 42] width 103 height 23
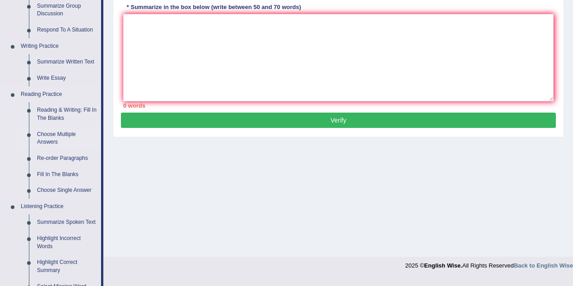
scroll to position [200, 0]
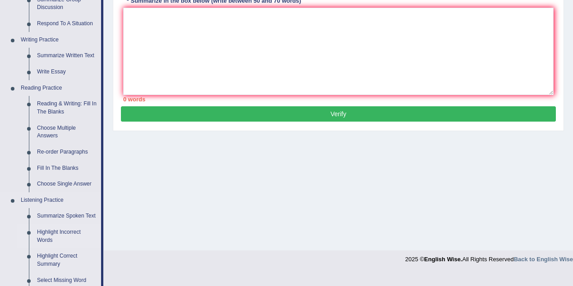
click at [50, 230] on link "Highlight Incorrect Words" at bounding box center [67, 237] width 68 height 24
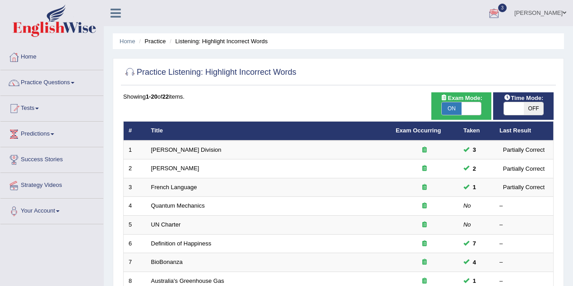
click at [419, 69] on div at bounding box center [338, 73] width 430 height 18
click at [558, 17] on link "[PERSON_NAME]" at bounding box center [539, 11] width 65 height 23
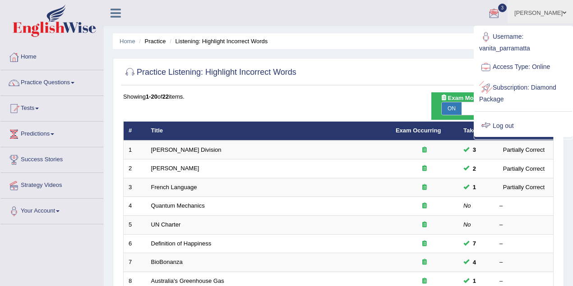
click at [499, 122] on link "Log out" at bounding box center [523, 126] width 97 height 21
